Goal: Task Accomplishment & Management: Manage account settings

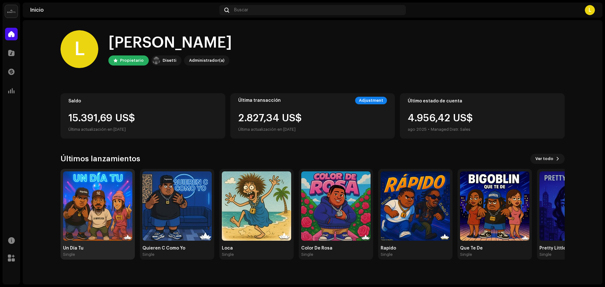
click at [104, 223] on img at bounding box center [97, 205] width 69 height 69
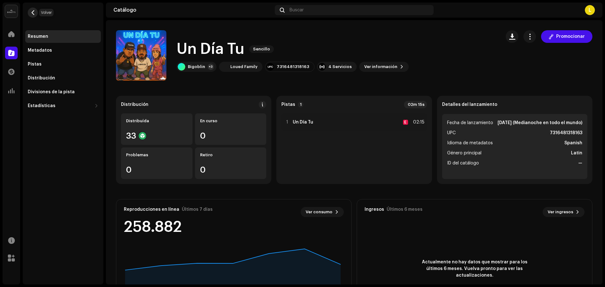
click at [33, 10] on span "button" at bounding box center [33, 12] width 5 height 5
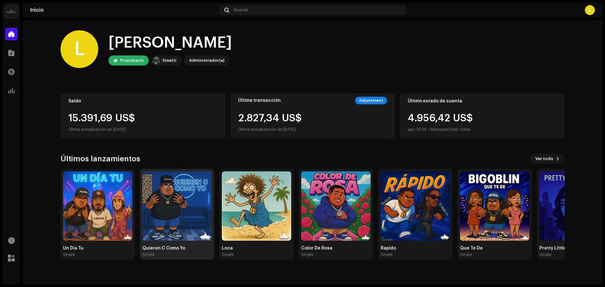
click at [182, 212] on img at bounding box center [176, 205] width 69 height 69
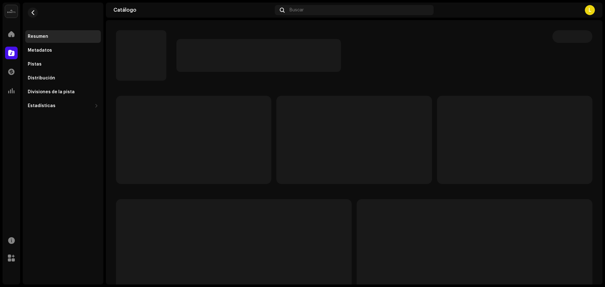
scroll to position [32, 0]
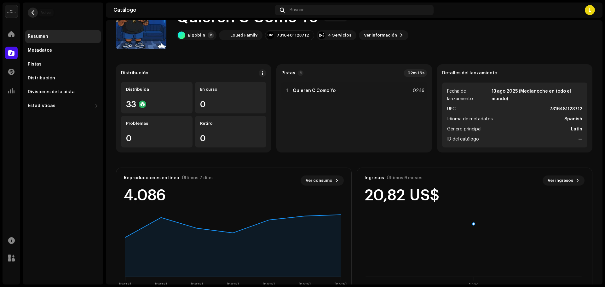
click at [34, 13] on span "button" at bounding box center [33, 12] width 5 height 5
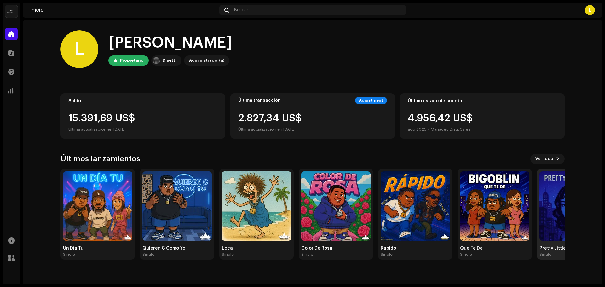
click at [557, 212] on img at bounding box center [573, 205] width 69 height 69
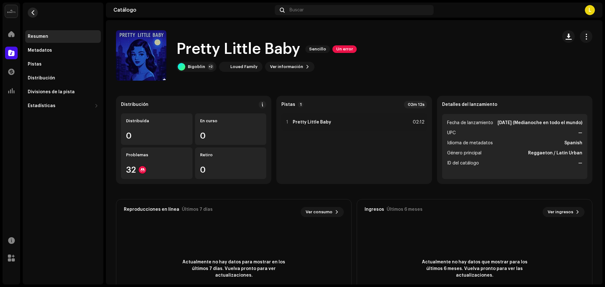
click at [32, 13] on span "button" at bounding box center [33, 12] width 5 height 5
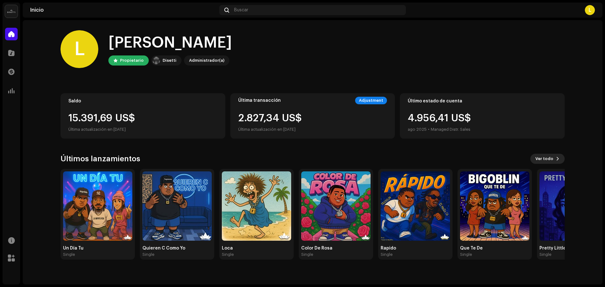
click at [552, 159] on span "Ver todo" at bounding box center [544, 158] width 18 height 13
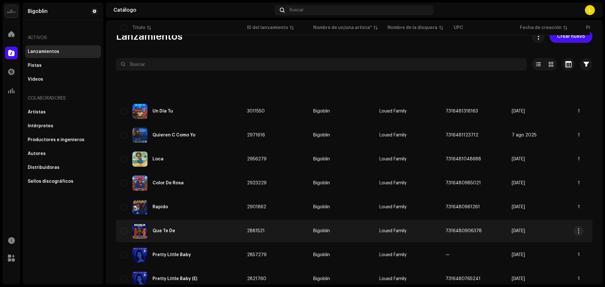
scroll to position [63, 0]
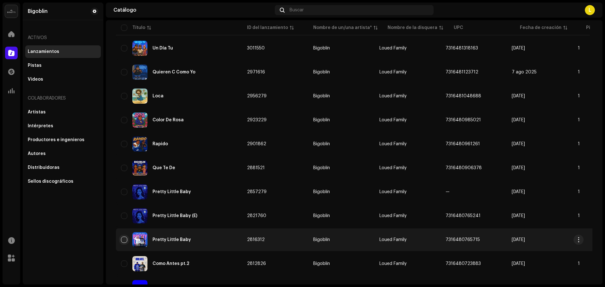
click at [121, 238] on input "checkbox" at bounding box center [124, 240] width 6 height 6
checkbox input "true"
click at [152, 238] on div "Pretty Little Baby" at bounding box center [179, 239] width 116 height 15
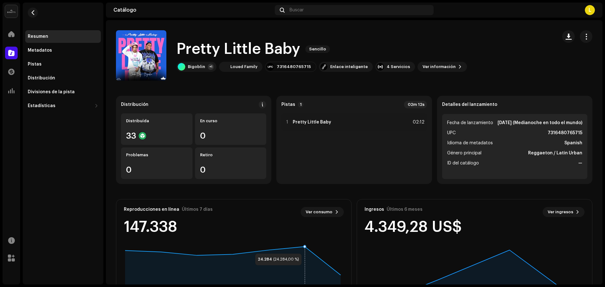
scroll to position [32, 0]
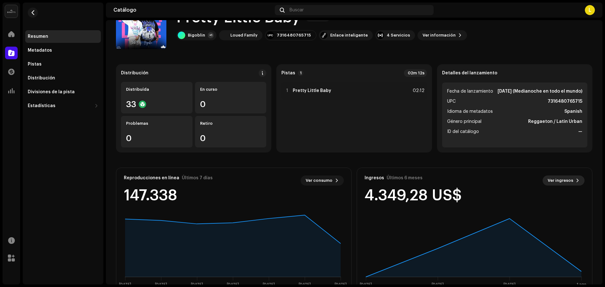
click at [563, 180] on span "Ver ingresos" at bounding box center [561, 180] width 26 height 13
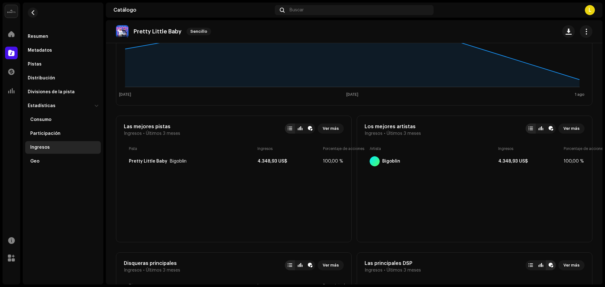
scroll to position [59, 0]
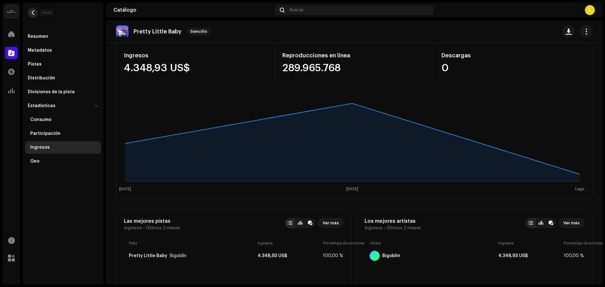
click at [36, 13] on button "button" at bounding box center [33, 13] width 10 height 10
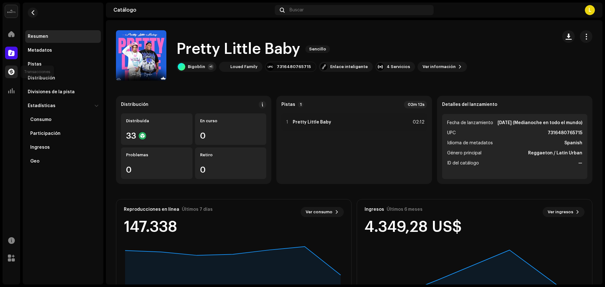
click at [9, 68] on div at bounding box center [11, 72] width 13 height 13
